Goal: Task Accomplishment & Management: Manage account settings

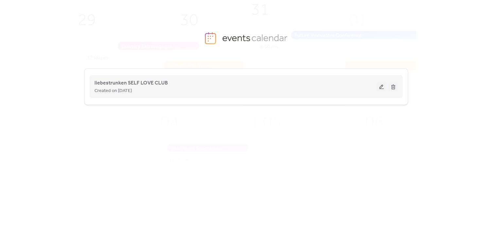
click at [380, 90] on button at bounding box center [381, 87] width 9 height 10
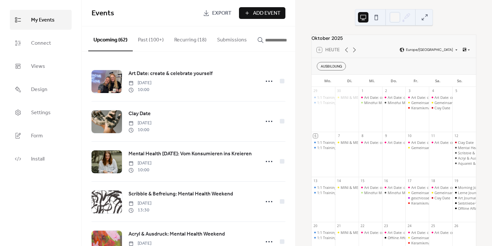
click at [277, 42] on input "button" at bounding box center [284, 40] width 39 height 8
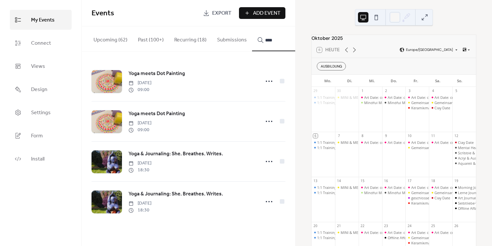
click at [268, 162] on circle at bounding box center [268, 161] width 1 height 1
click at [255, 208] on span "Delete" at bounding box center [255, 209] width 14 height 8
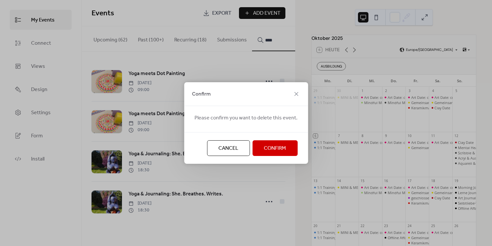
click at [267, 150] on span "Confirm" at bounding box center [275, 149] width 22 height 8
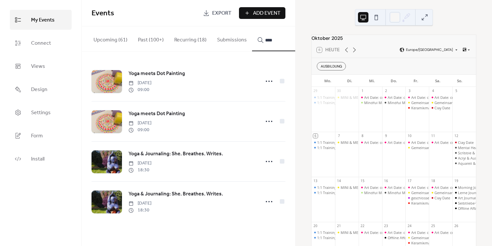
click at [269, 204] on icon at bounding box center [269, 202] width 10 height 10
click at [263, 192] on div "Delete" at bounding box center [255, 193] width 41 height 10
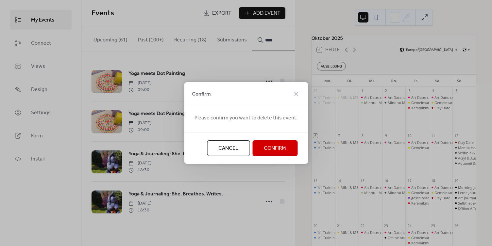
click at [269, 148] on span "Confirm" at bounding box center [275, 149] width 22 height 8
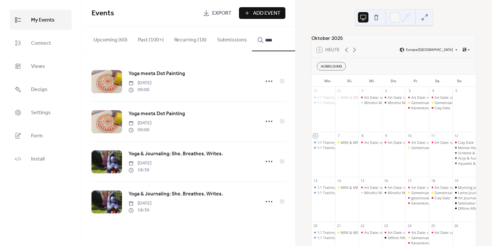
click at [260, 41] on icon "button" at bounding box center [260, 40] width 7 height 7
click at [265, 41] on input "****" at bounding box center [284, 40] width 39 height 8
type input "*"
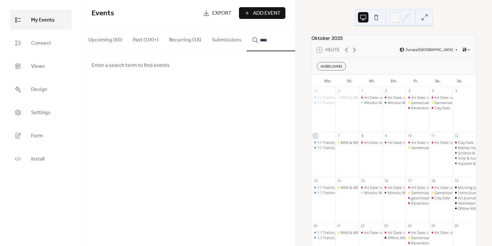
type input "****"
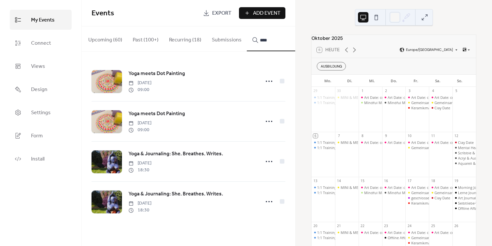
click at [267, 164] on icon at bounding box center [269, 162] width 10 height 10
click at [255, 207] on span "Delete" at bounding box center [255, 209] width 14 height 8
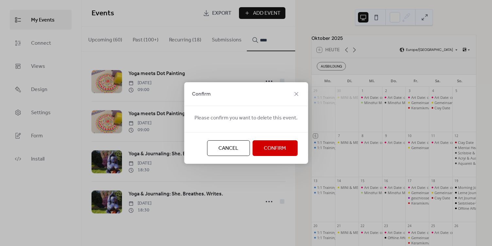
click at [269, 146] on span "Confirm" at bounding box center [275, 149] width 22 height 8
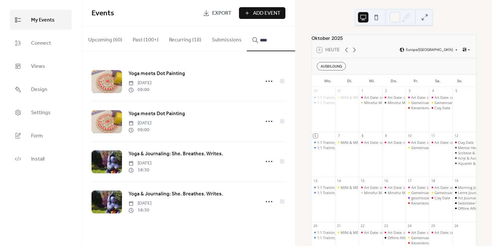
click at [270, 205] on icon at bounding box center [269, 202] width 10 height 10
click at [260, 193] on span "Delete" at bounding box center [255, 193] width 14 height 8
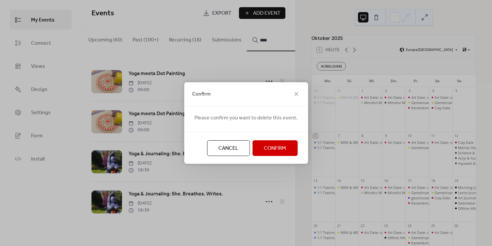
click at [269, 148] on span "Confirm" at bounding box center [275, 149] width 22 height 8
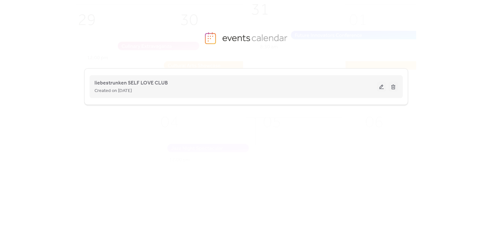
click at [380, 87] on button at bounding box center [381, 87] width 9 height 10
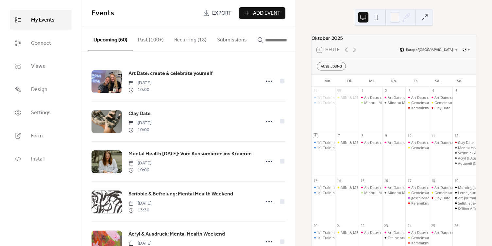
click at [261, 41] on div "button" at bounding box center [280, 40] width 47 height 8
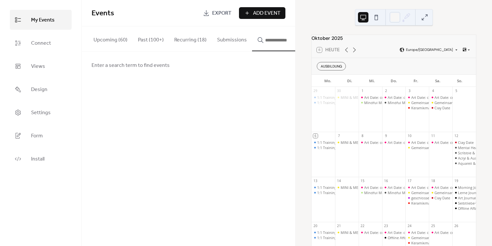
click at [272, 40] on input "button" at bounding box center [284, 40] width 39 height 8
